Goal: Navigation & Orientation: Find specific page/section

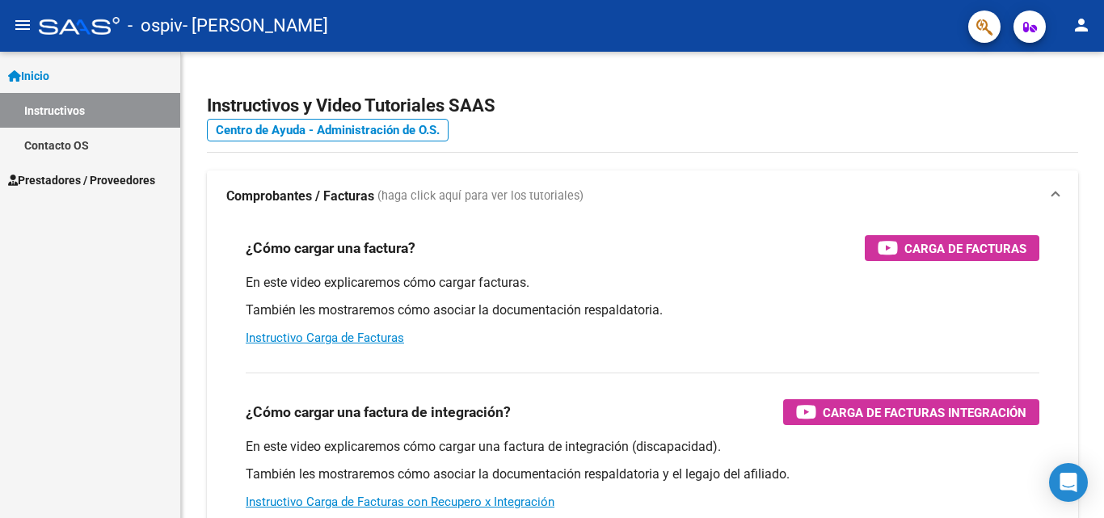
click at [92, 175] on span "Prestadores / Proveedores" at bounding box center [81, 180] width 147 height 18
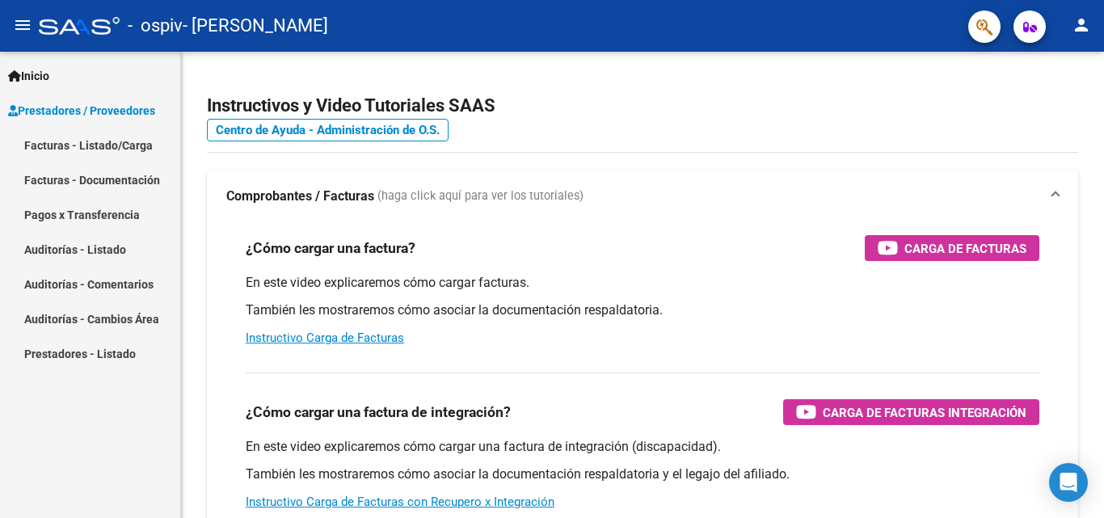
click at [117, 150] on link "Facturas - Listado/Carga" at bounding box center [90, 145] width 180 height 35
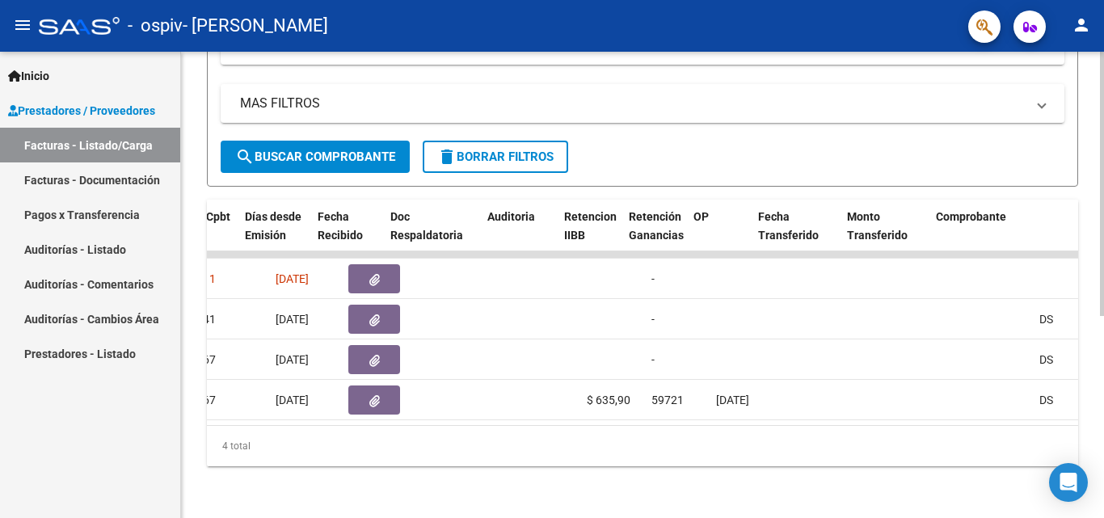
scroll to position [0, 821]
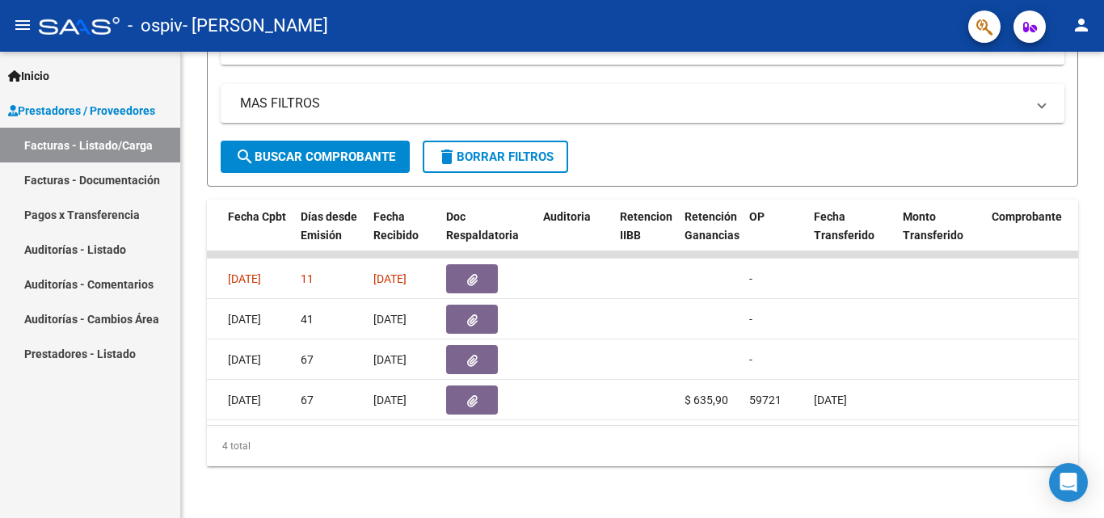
click at [112, 213] on link "Pagos x Transferencia" at bounding box center [90, 214] width 180 height 35
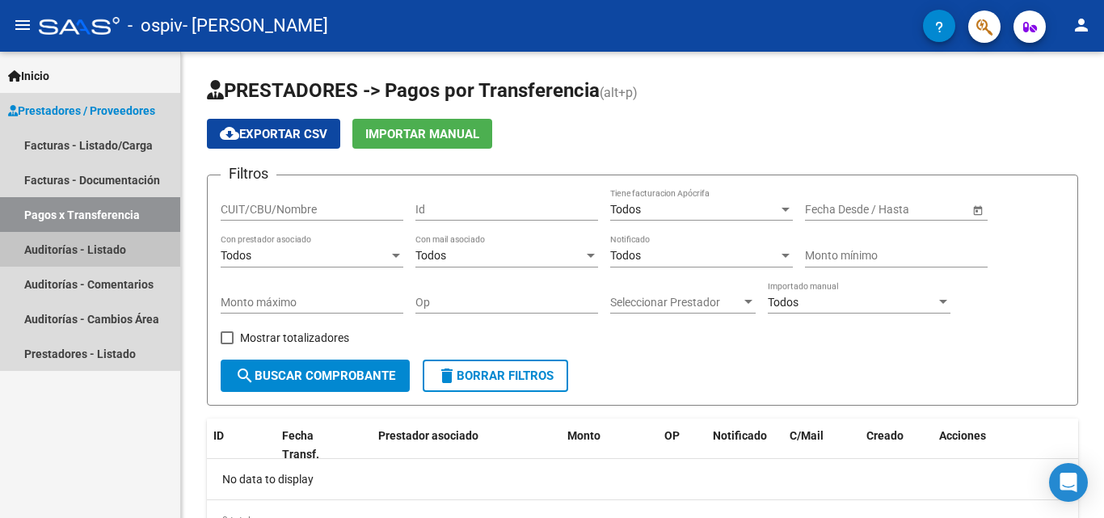
click at [81, 253] on link "Auditorías - Listado" at bounding box center [90, 249] width 180 height 35
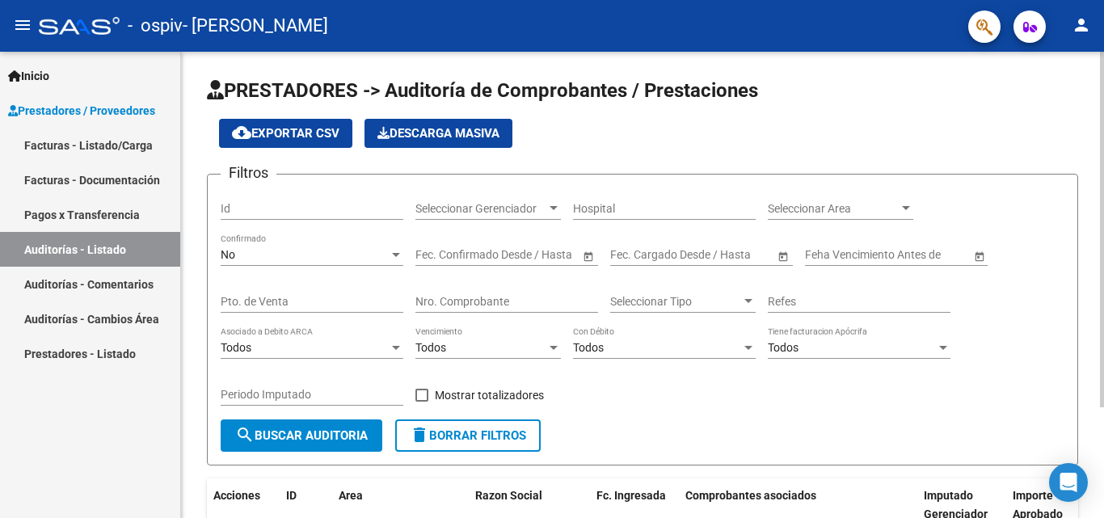
scroll to position [146, 0]
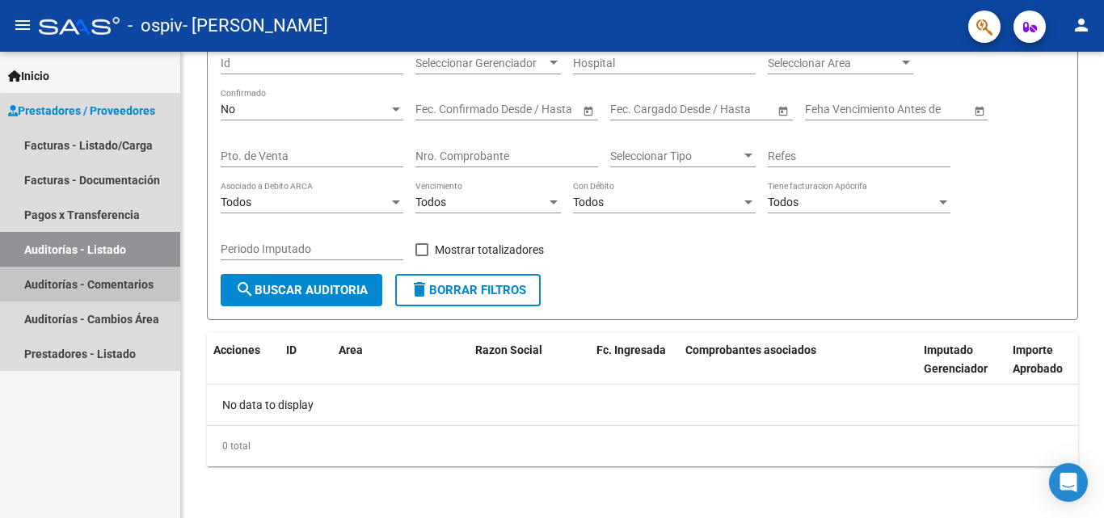
click at [95, 278] on link "Auditorías - Comentarios" at bounding box center [90, 284] width 180 height 35
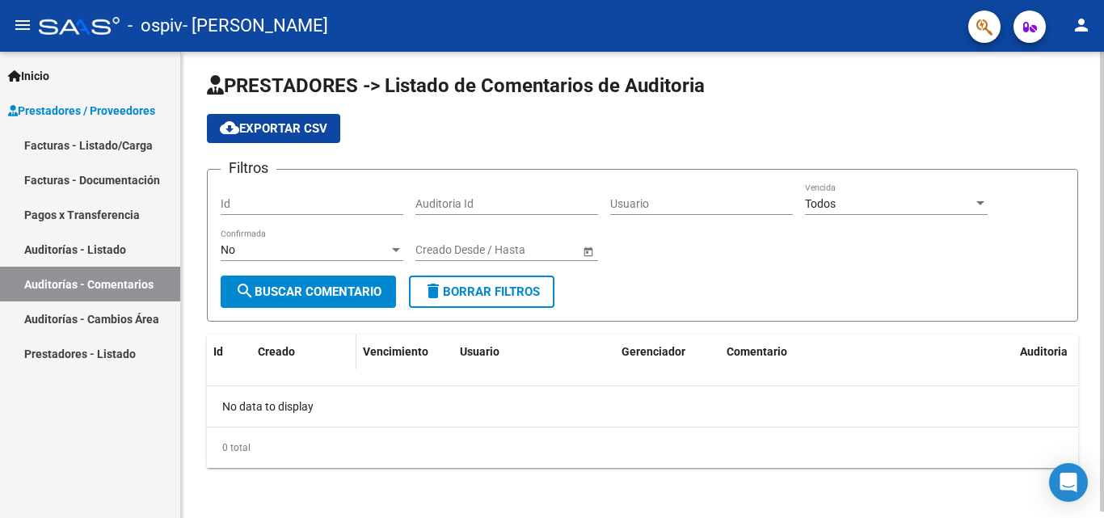
scroll to position [6, 0]
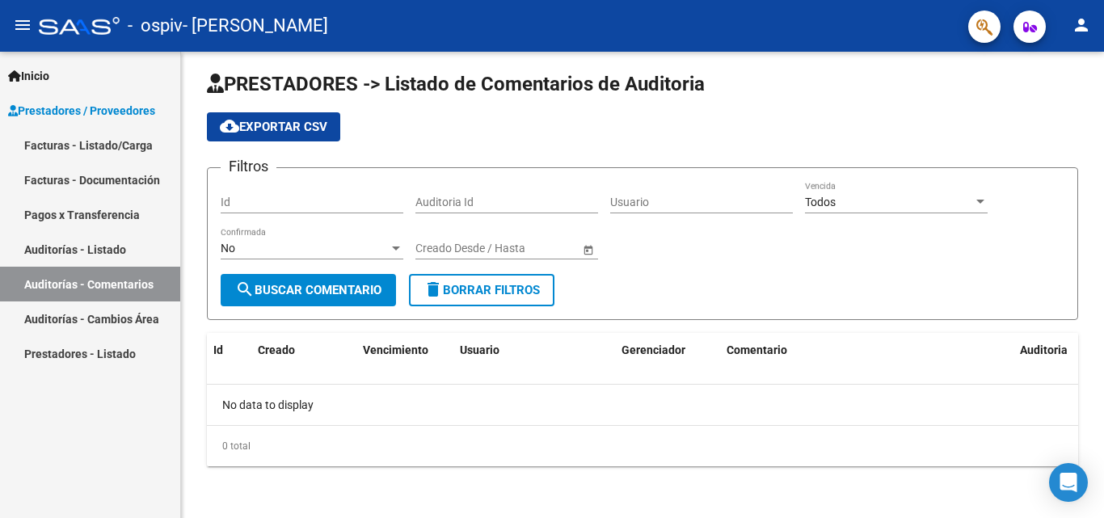
click at [103, 314] on link "Auditorías - Cambios Área" at bounding box center [90, 319] width 180 height 35
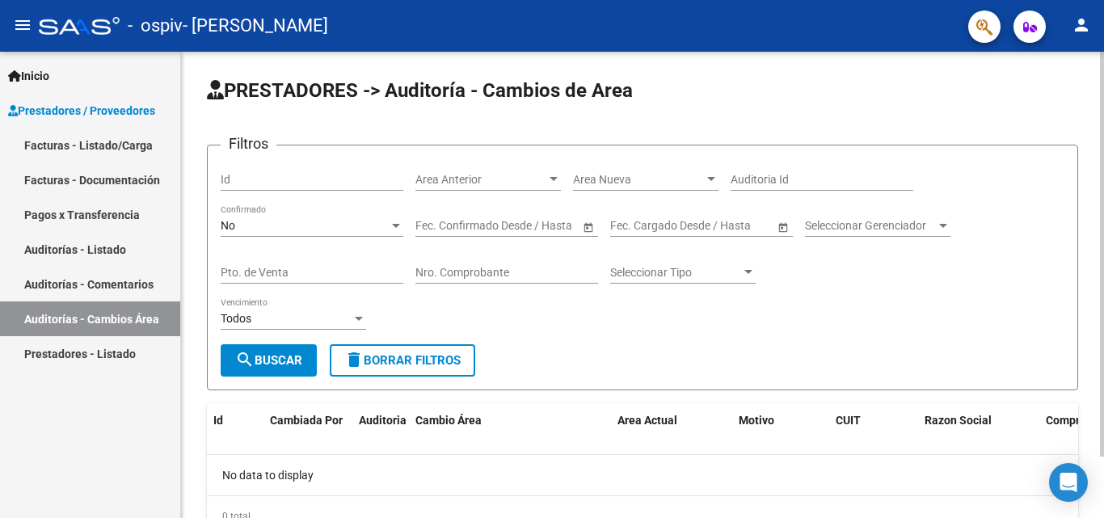
scroll to position [70, 0]
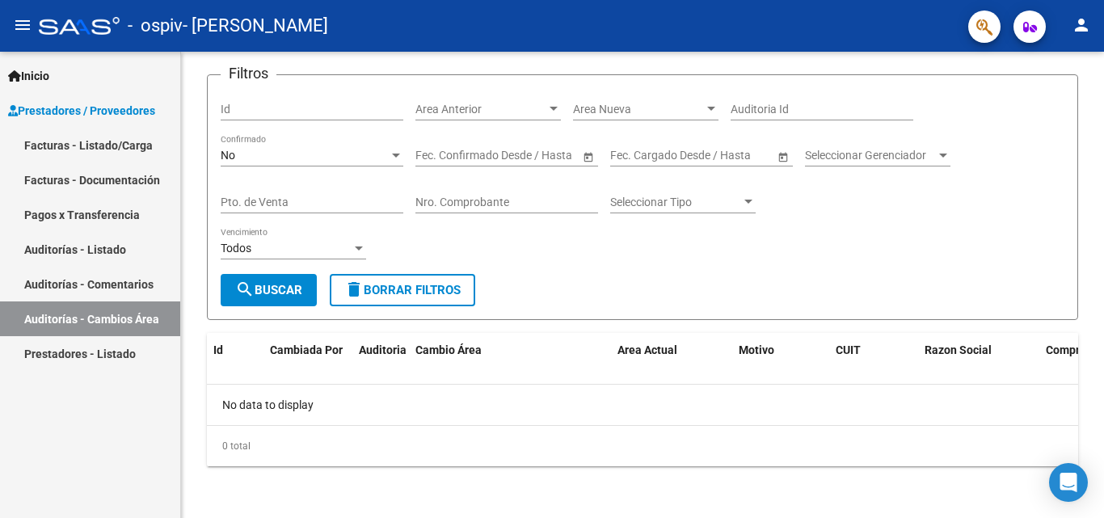
click at [91, 361] on link "Prestadores - Listado" at bounding box center [90, 353] width 180 height 35
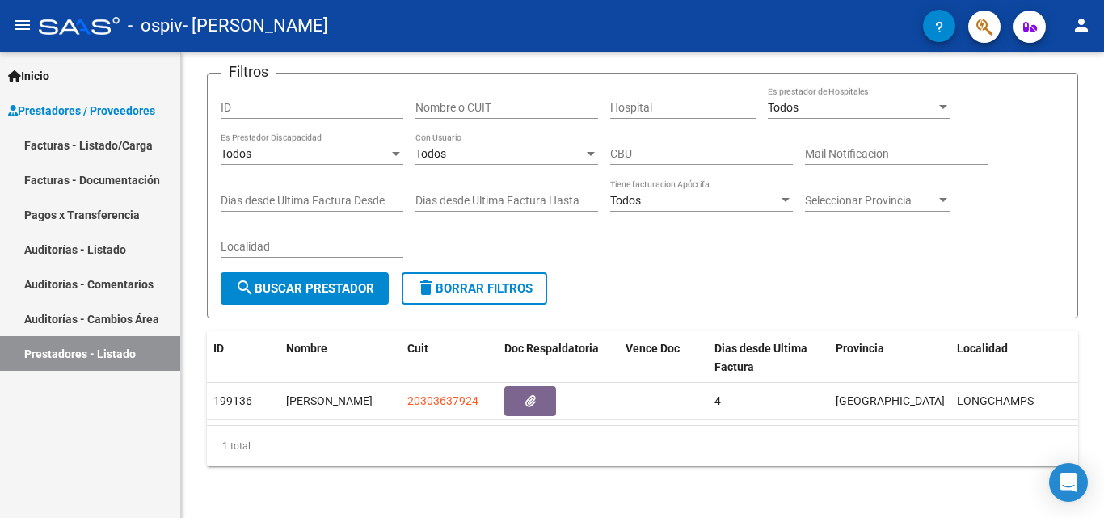
click at [96, 144] on link "Facturas - Listado/Carga" at bounding box center [90, 145] width 180 height 35
